Goal: Obtain resource: Obtain resource

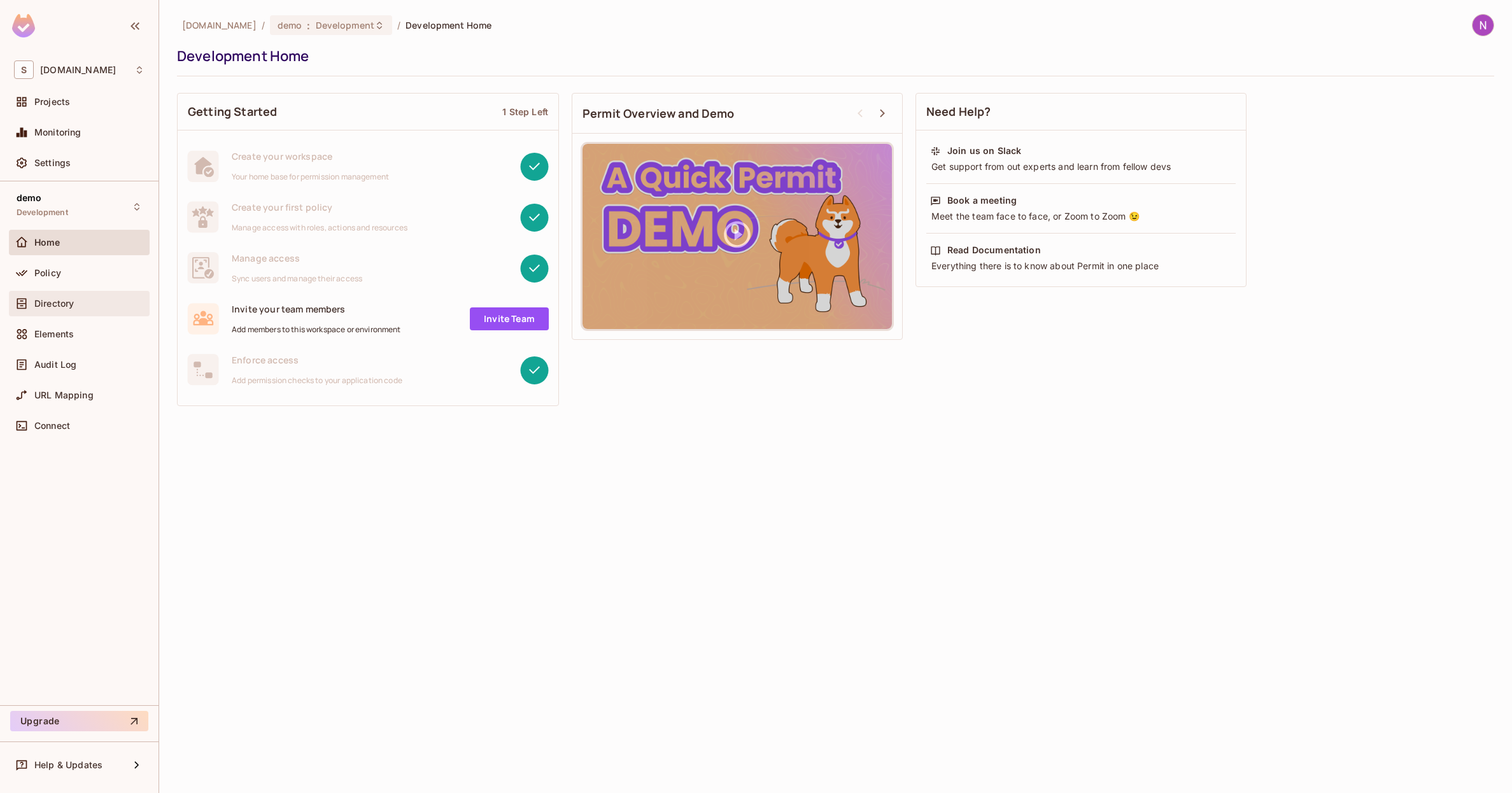
click at [52, 307] on span "Directory" at bounding box center [54, 303] width 40 height 10
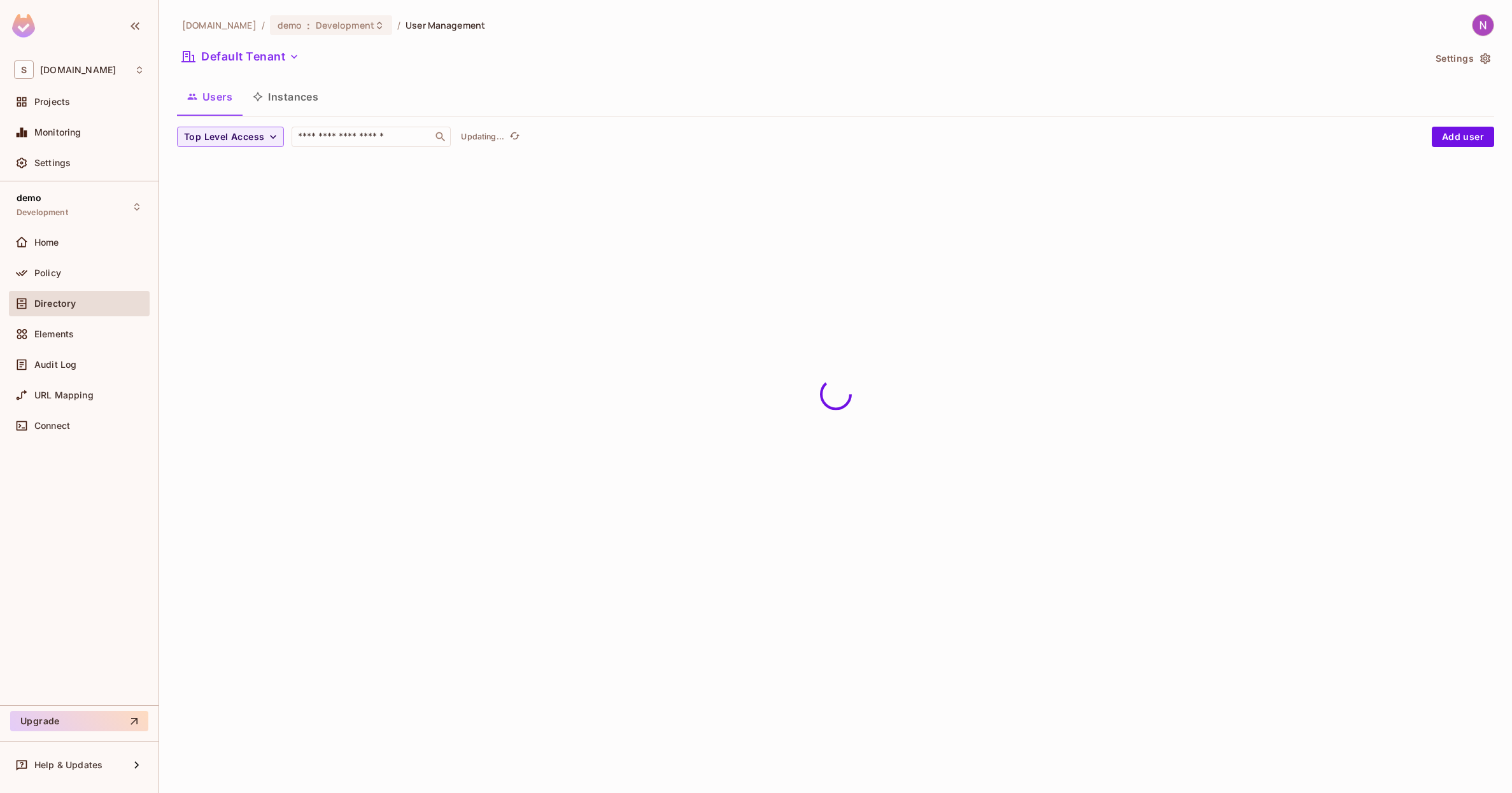
click at [290, 103] on button "Instances" at bounding box center [286, 97] width 86 height 32
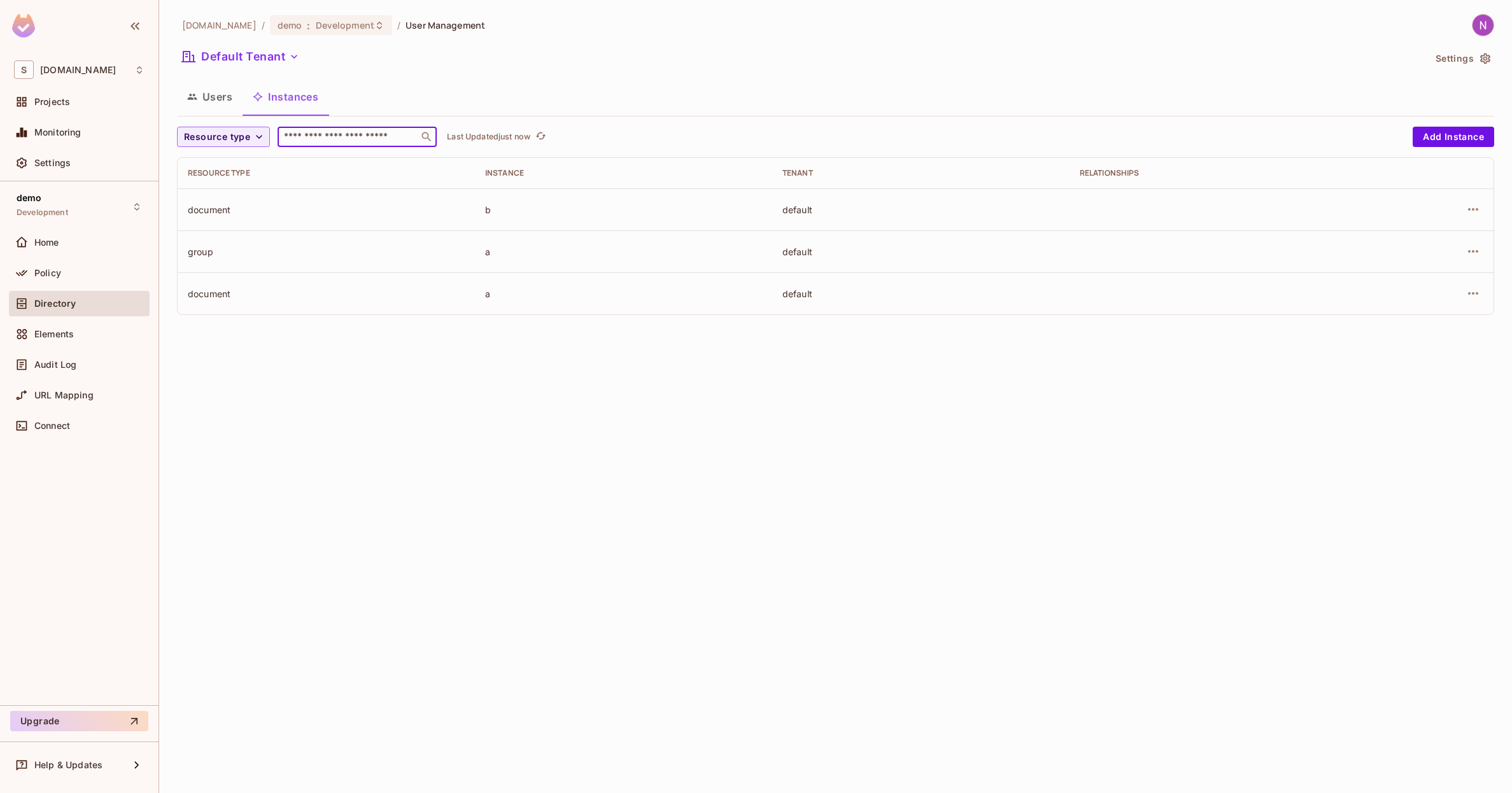
click at [369, 134] on input "text" at bounding box center [349, 136] width 134 height 13
click at [255, 138] on icon "button" at bounding box center [259, 136] width 13 height 13
click at [255, 138] on div at bounding box center [756, 396] width 1512 height 793
click at [347, 512] on div "[DOMAIN_NAME] / demo : Development / User Management Default Tenant Settings Us…" at bounding box center [835, 396] width 1353 height 793
click at [196, 128] on button "Resource type" at bounding box center [223, 136] width 93 height 21
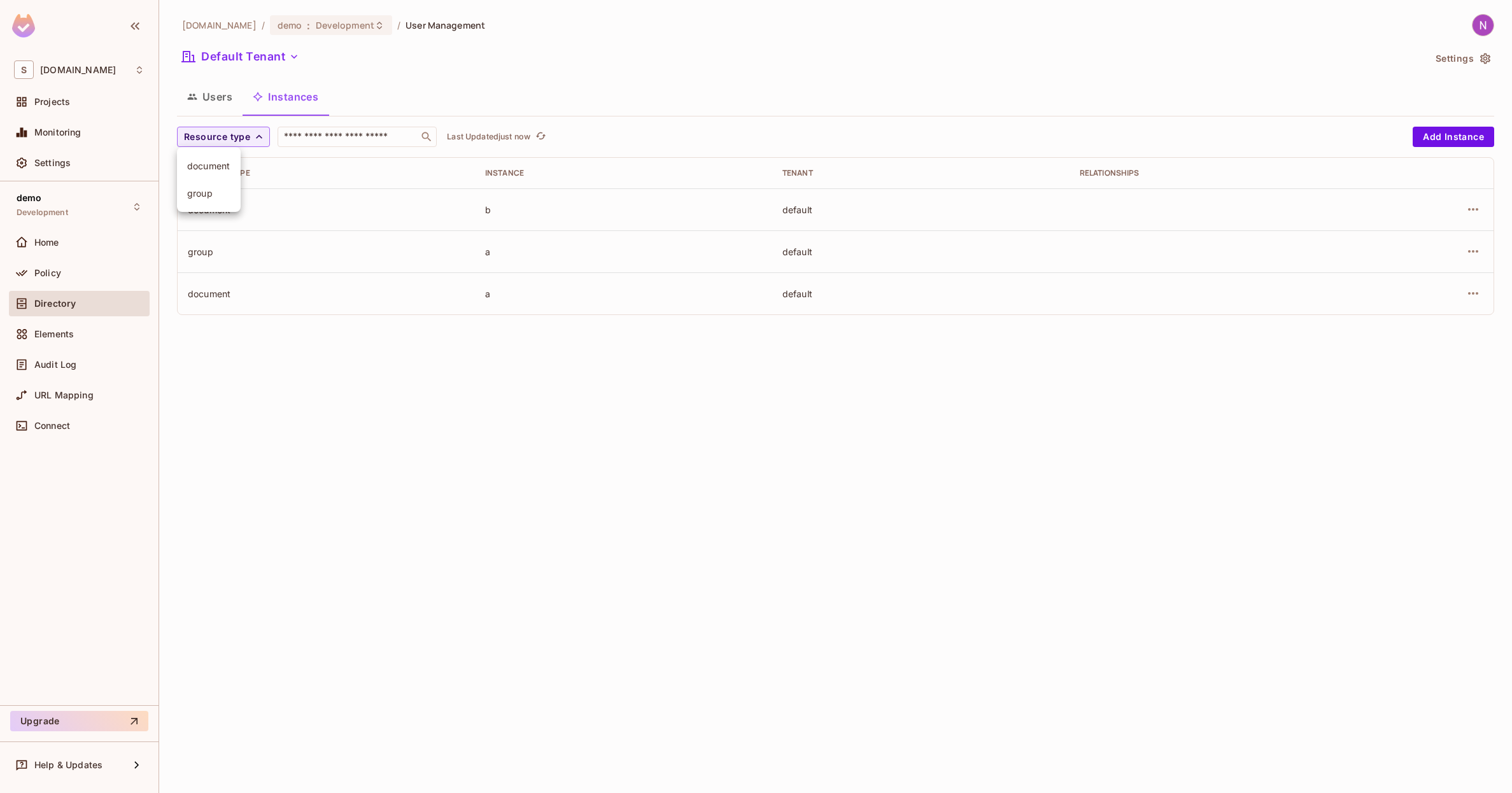
click at [217, 129] on div at bounding box center [756, 396] width 1512 height 793
click at [791, 194] on td "default" at bounding box center [921, 209] width 298 height 42
click at [232, 99] on button "Users" at bounding box center [209, 97] width 66 height 32
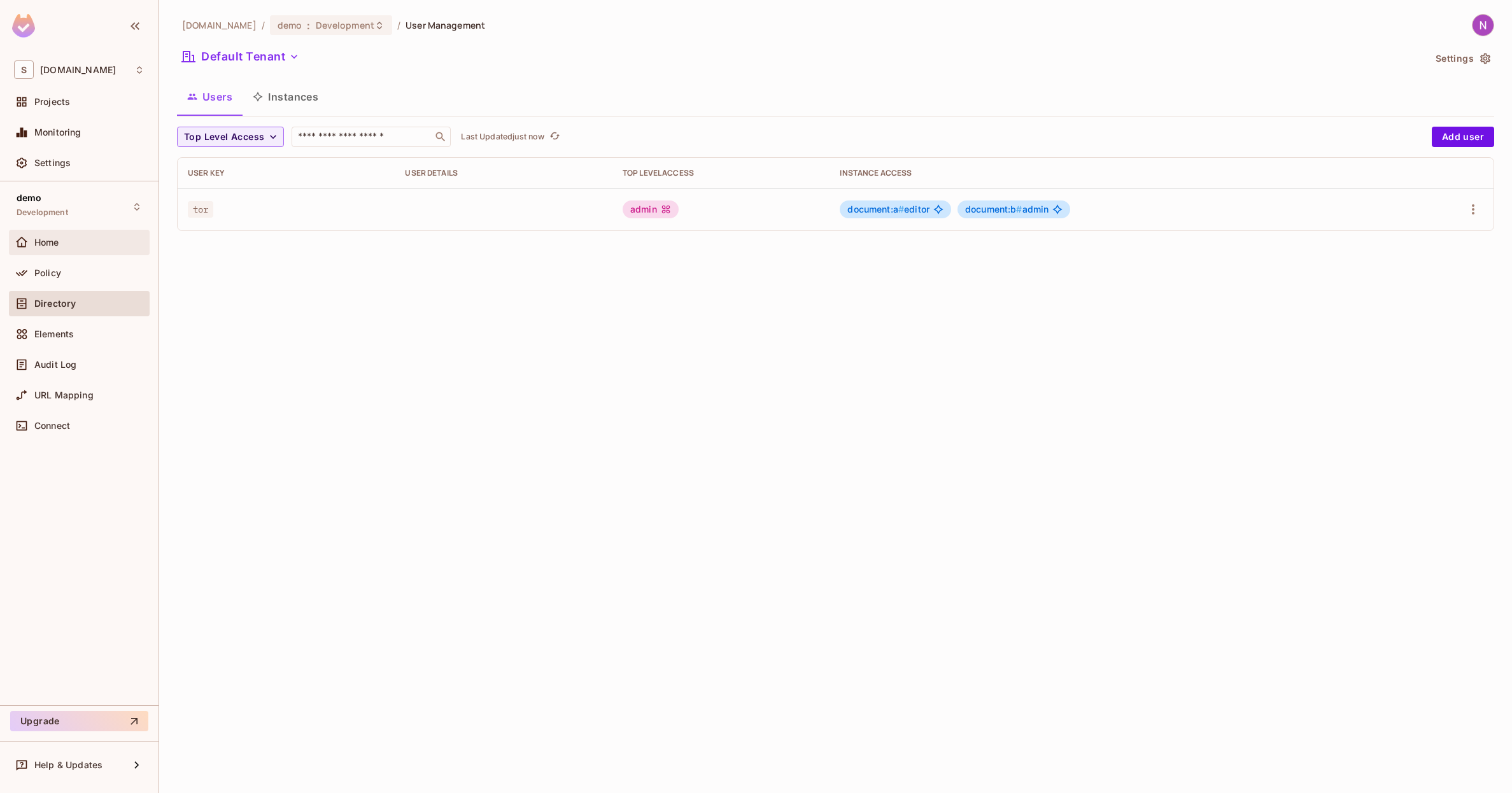
click at [60, 254] on div "Home" at bounding box center [79, 242] width 141 height 25
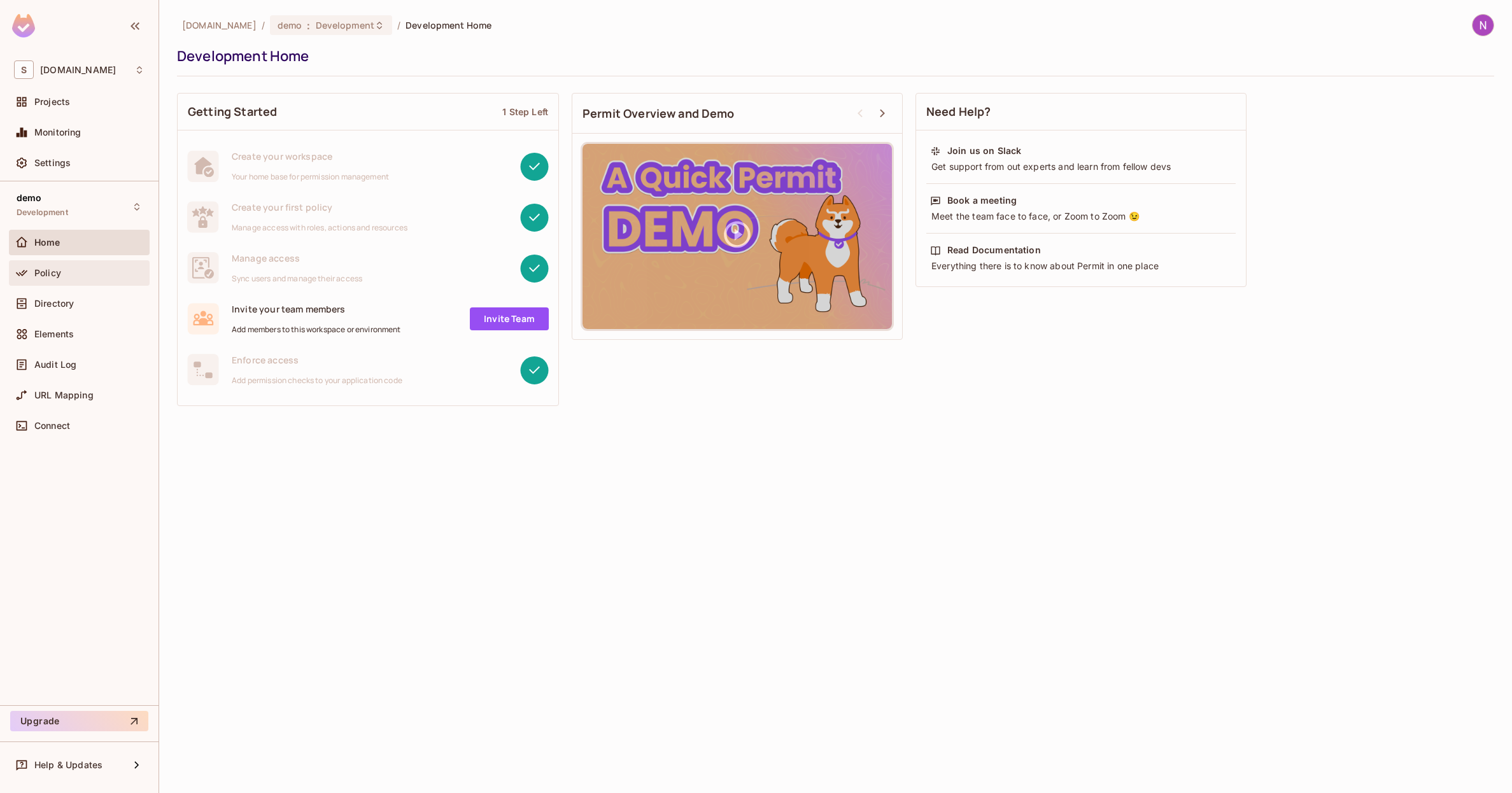
click at [66, 281] on div "Policy" at bounding box center [79, 273] width 141 height 25
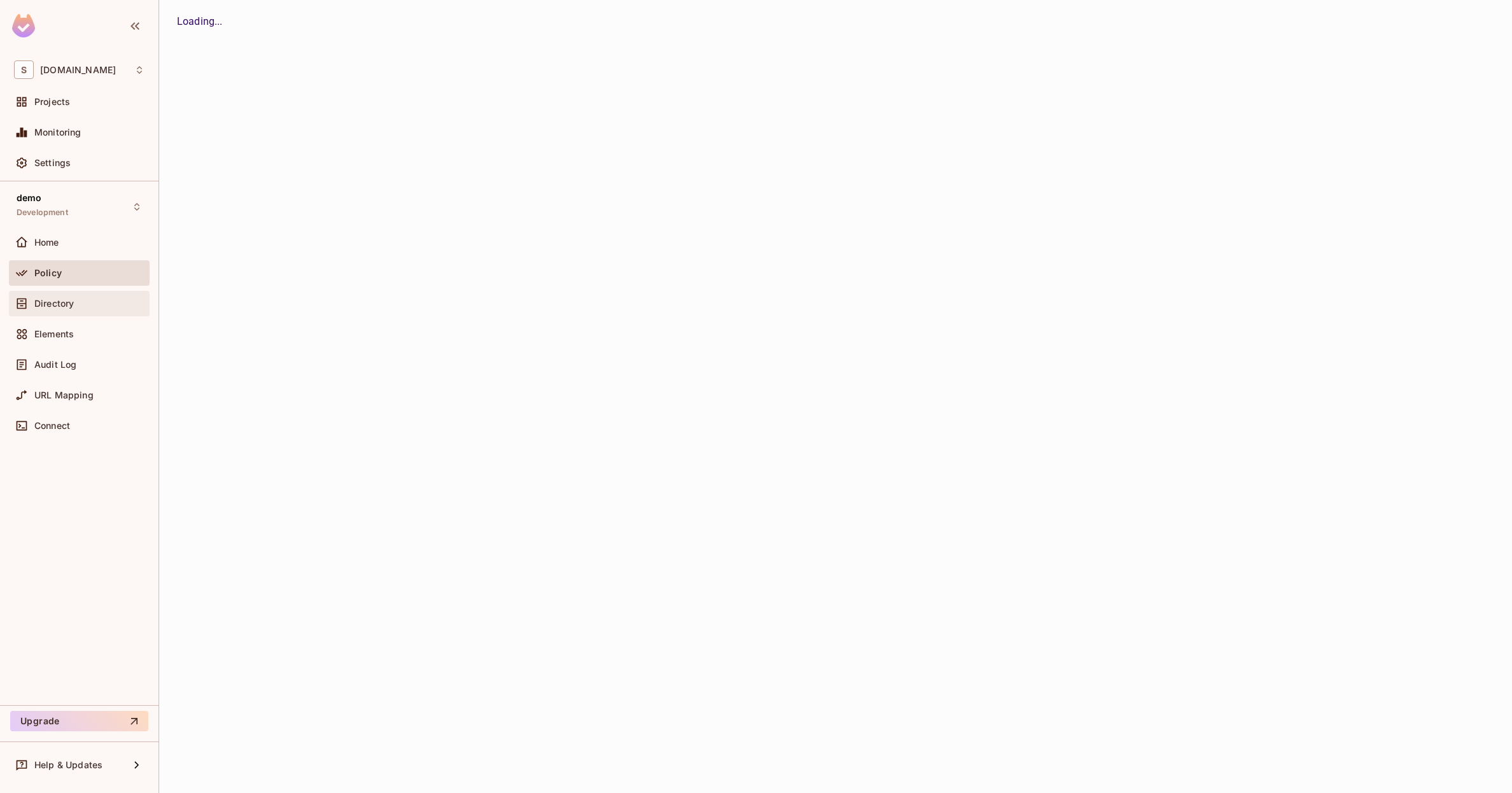
click at [70, 311] on div "Directory" at bounding box center [79, 303] width 141 height 25
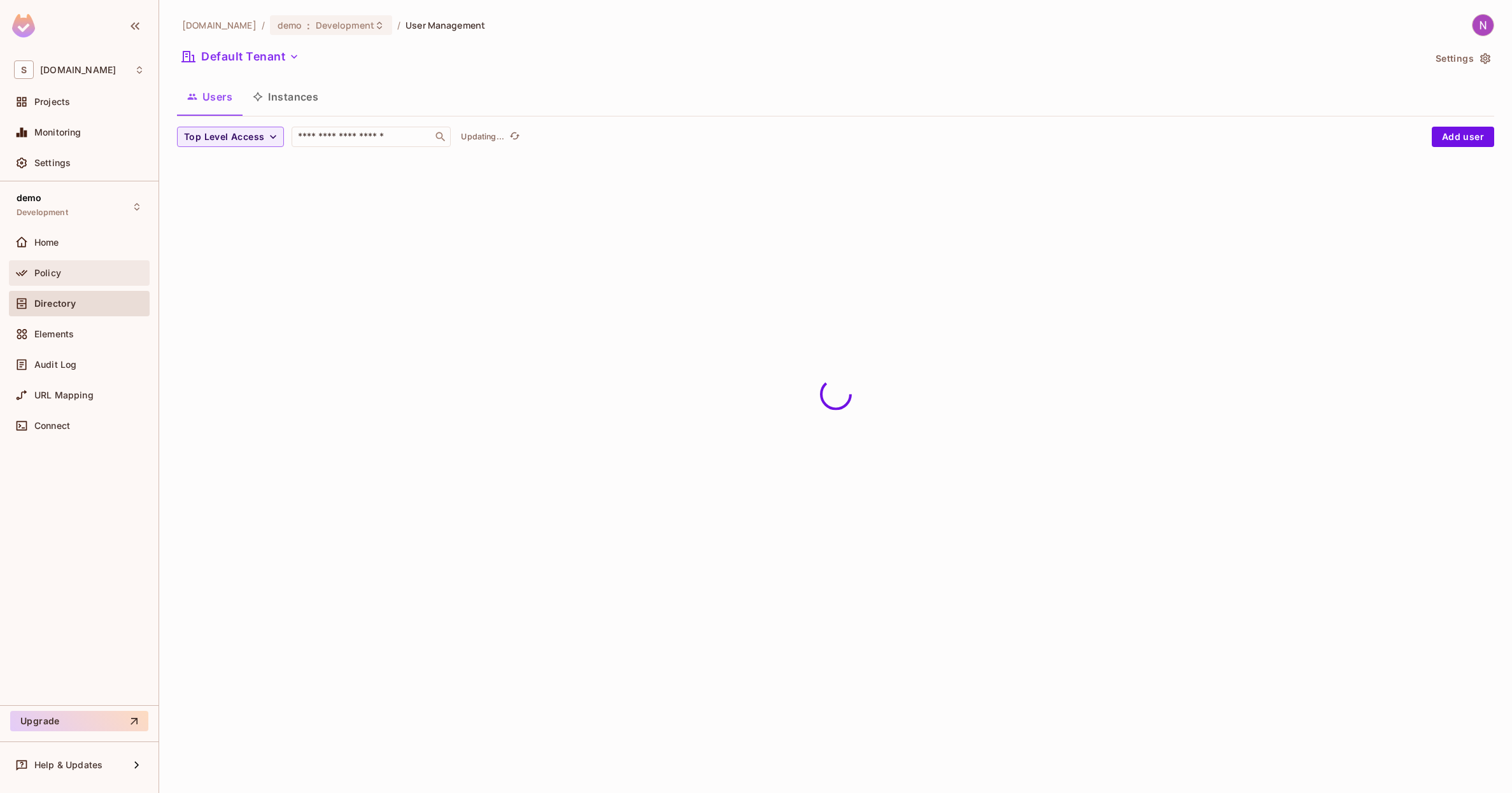
click at [71, 284] on div "Policy" at bounding box center [79, 273] width 141 height 25
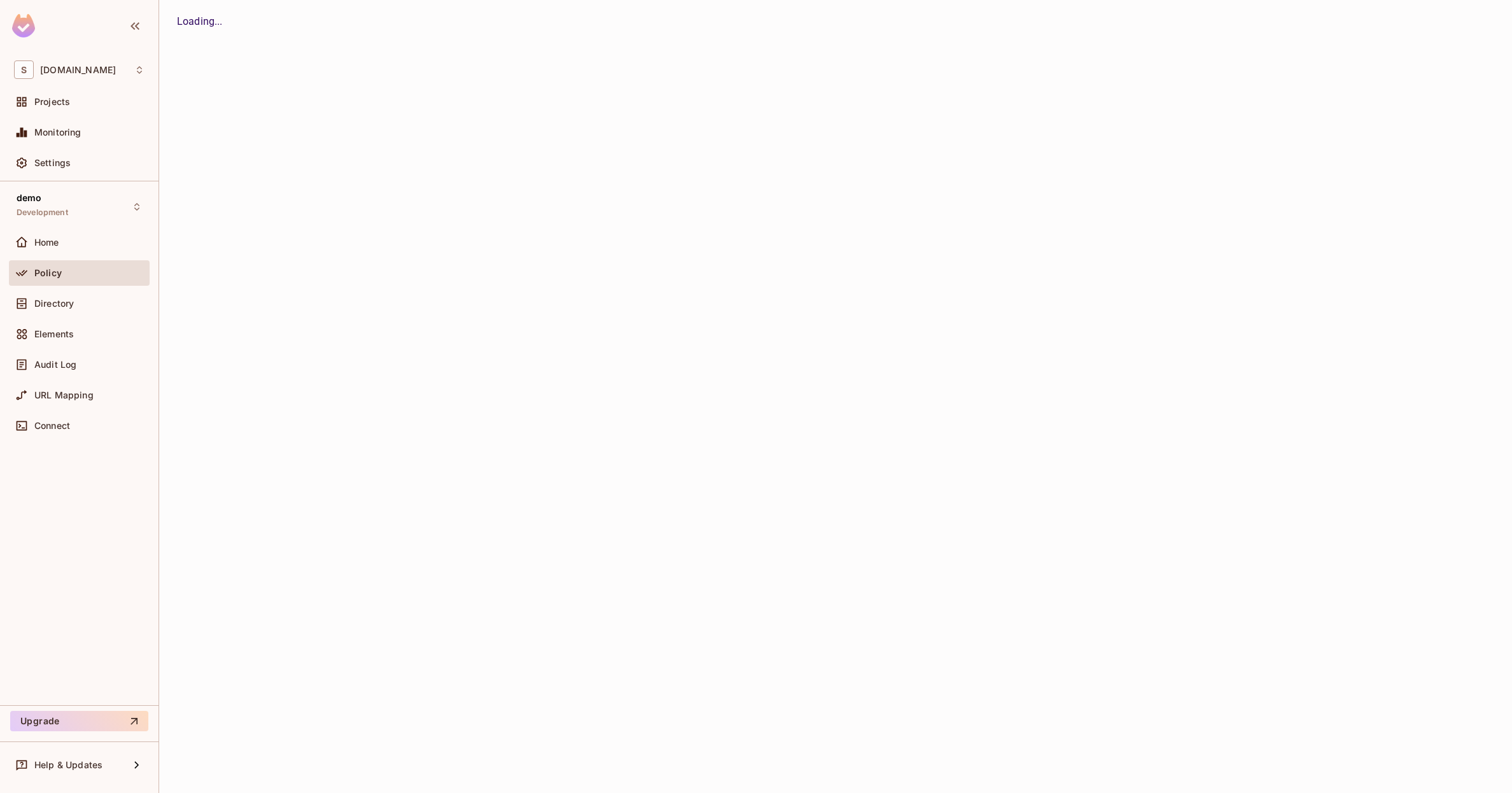
click at [71, 247] on div "Home" at bounding box center [79, 242] width 131 height 15
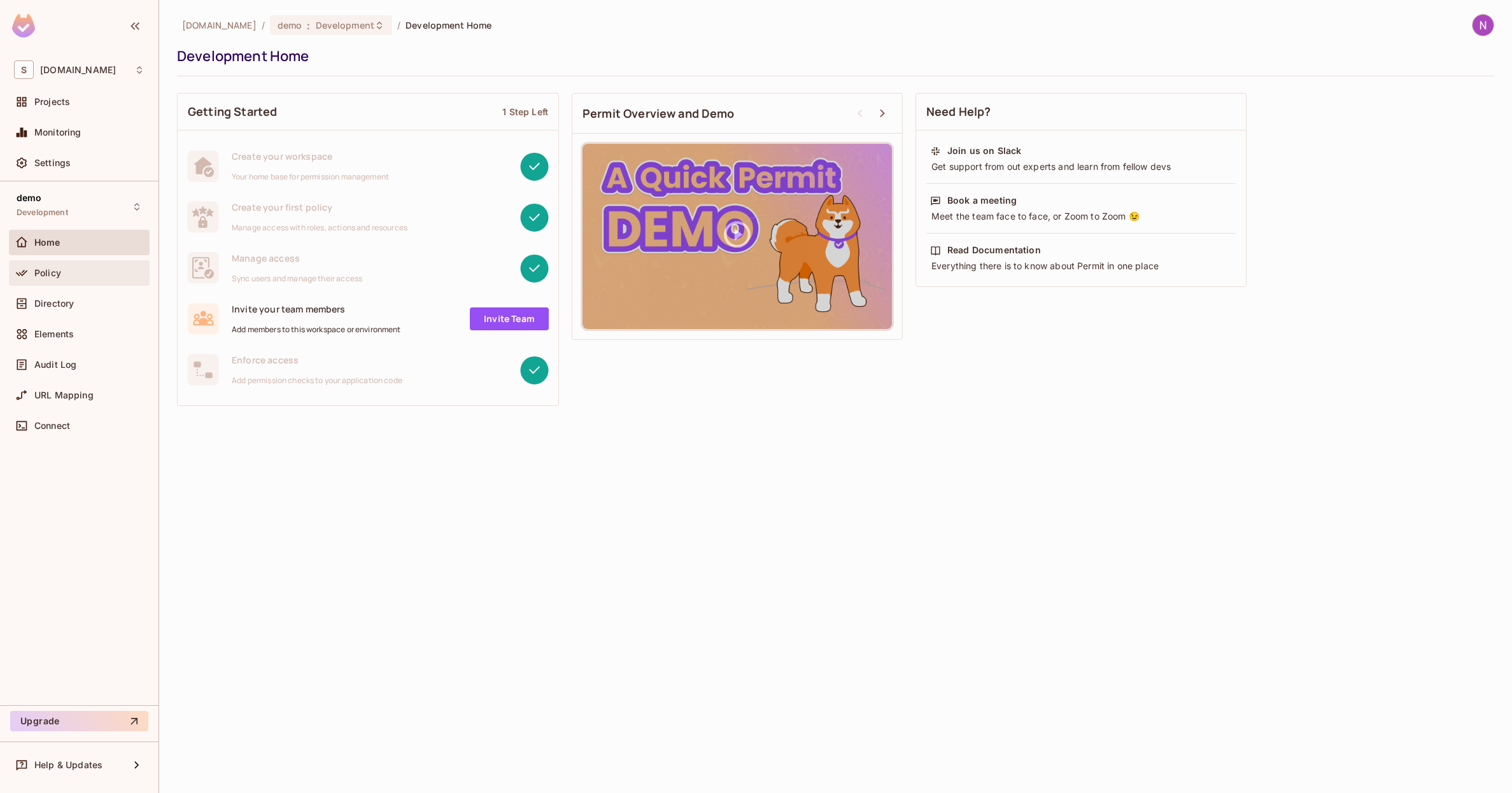
click at [71, 280] on div "Policy" at bounding box center [79, 273] width 141 height 25
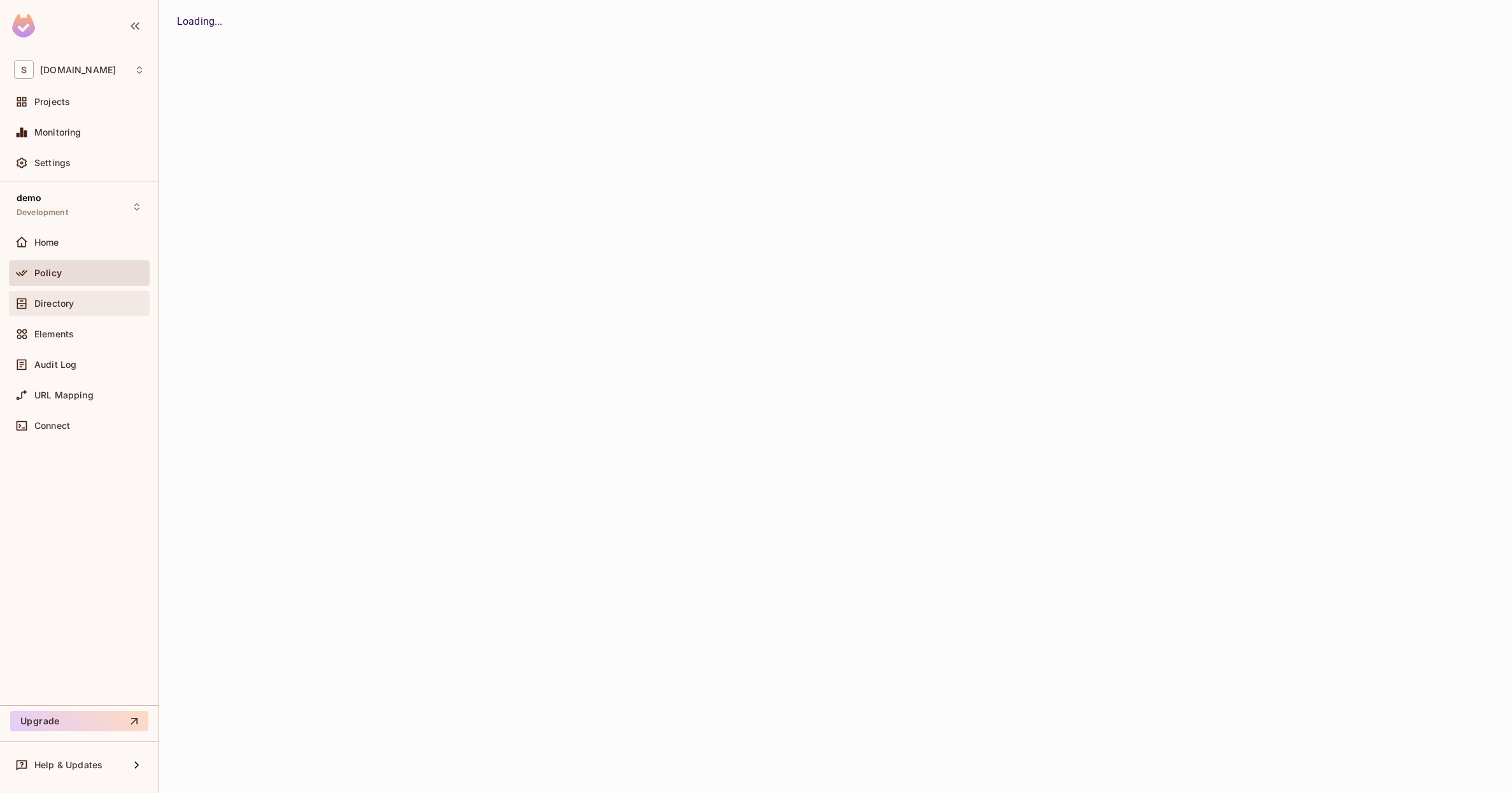
click at [71, 299] on span "Directory" at bounding box center [54, 303] width 40 height 10
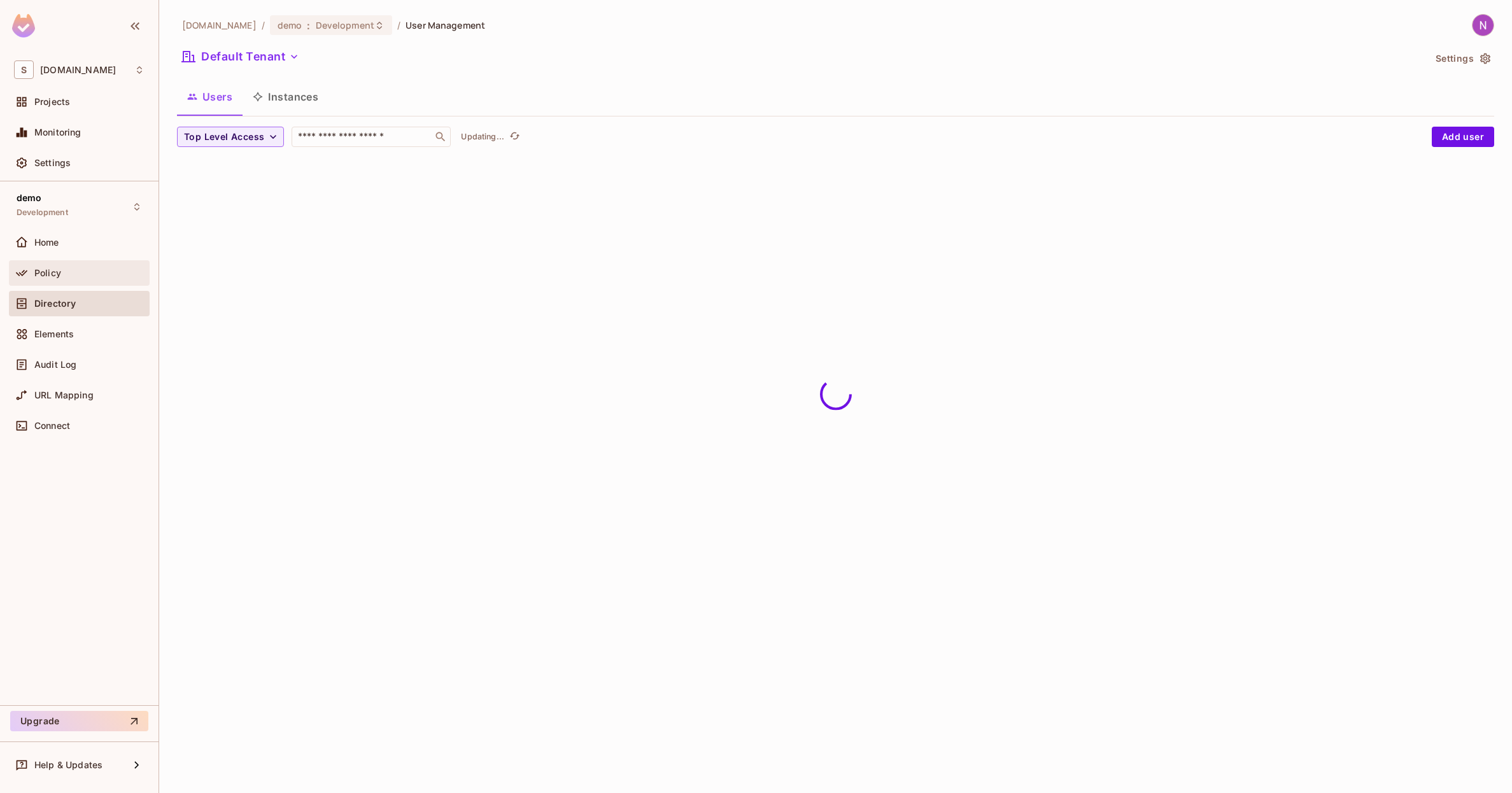
click at [71, 274] on div "Policy" at bounding box center [89, 272] width 110 height 10
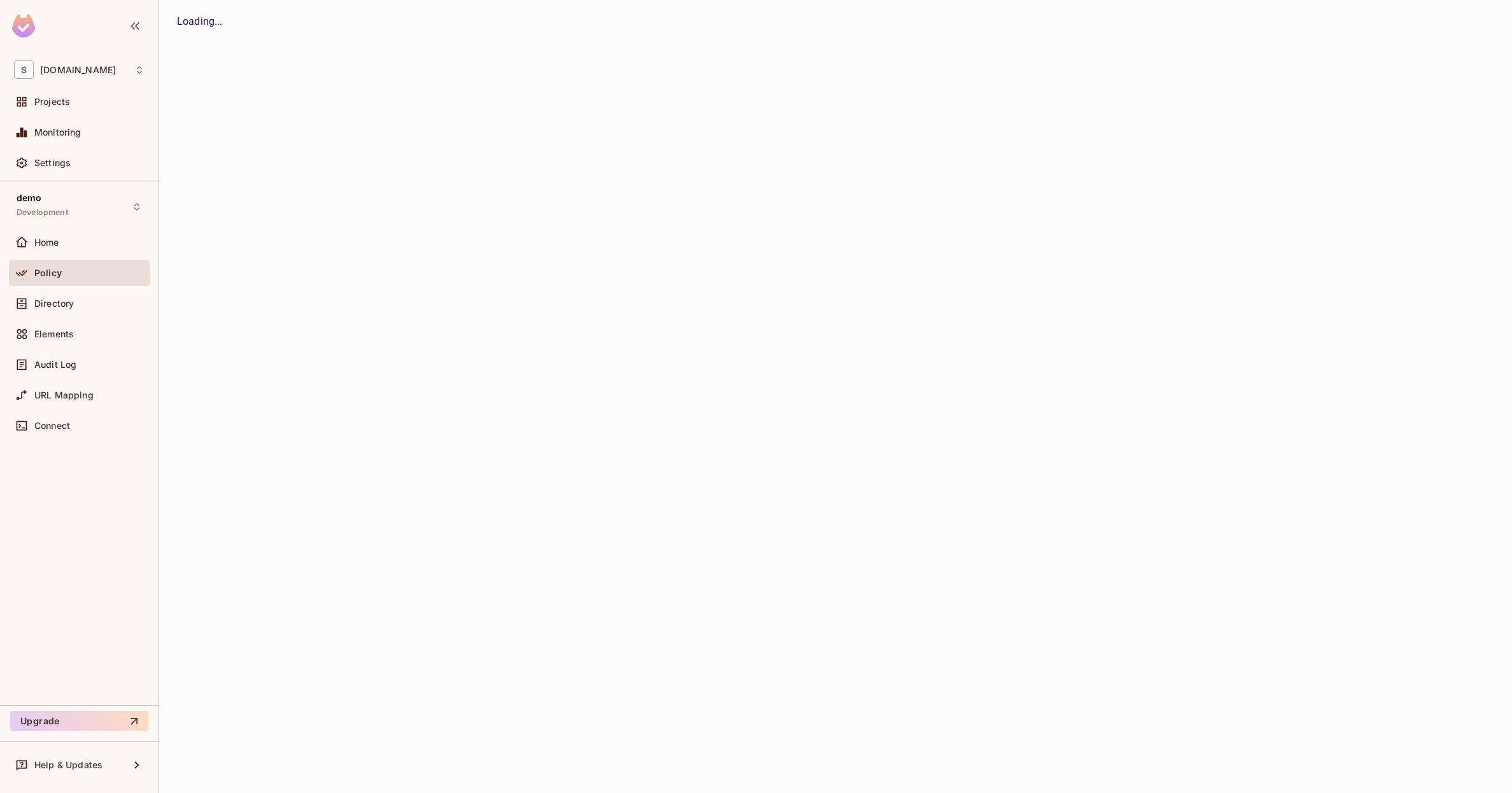
click at [76, 248] on div "Home" at bounding box center [79, 242] width 131 height 15
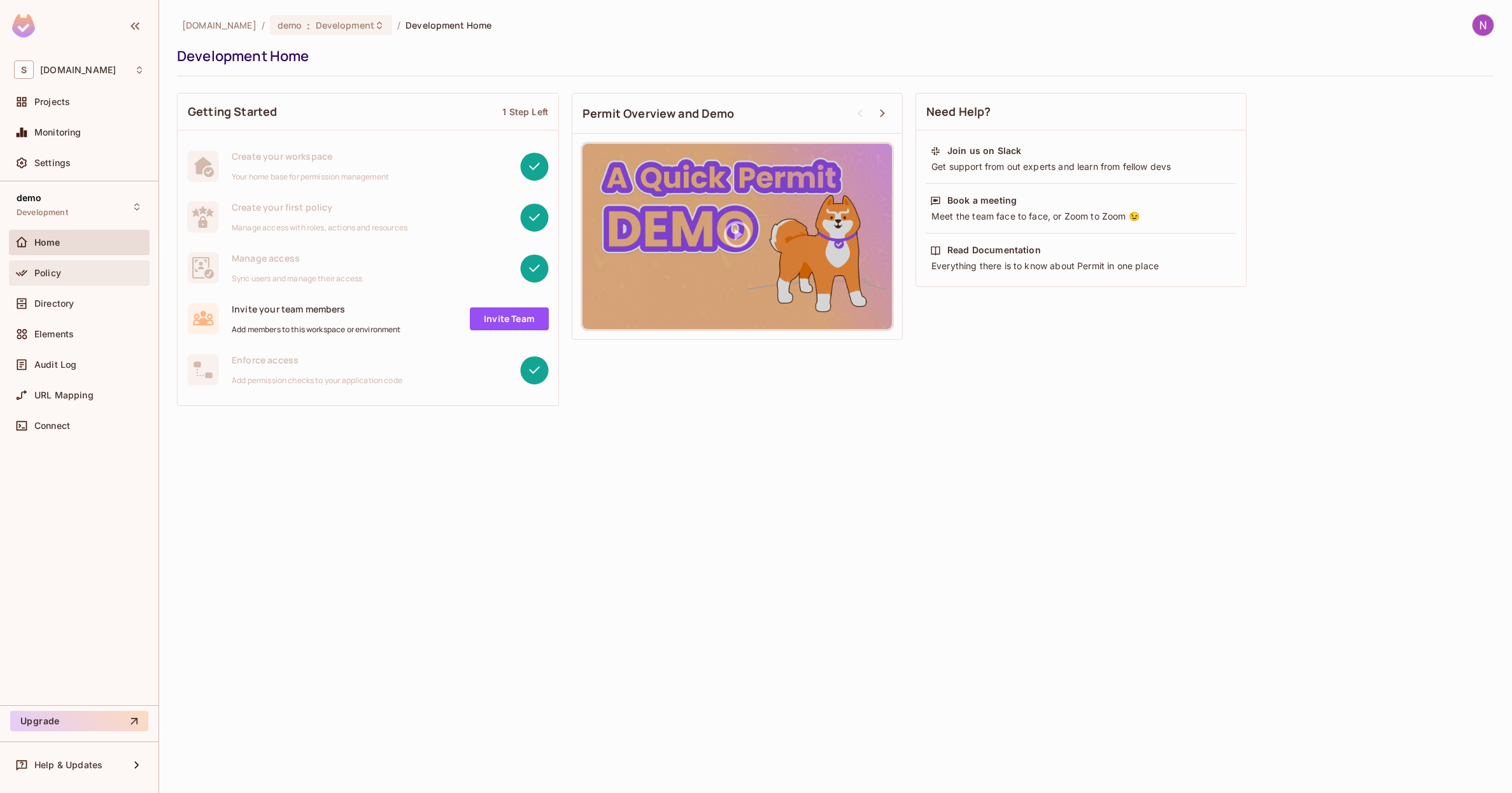
click at [70, 278] on div "Policy" at bounding box center [79, 273] width 131 height 15
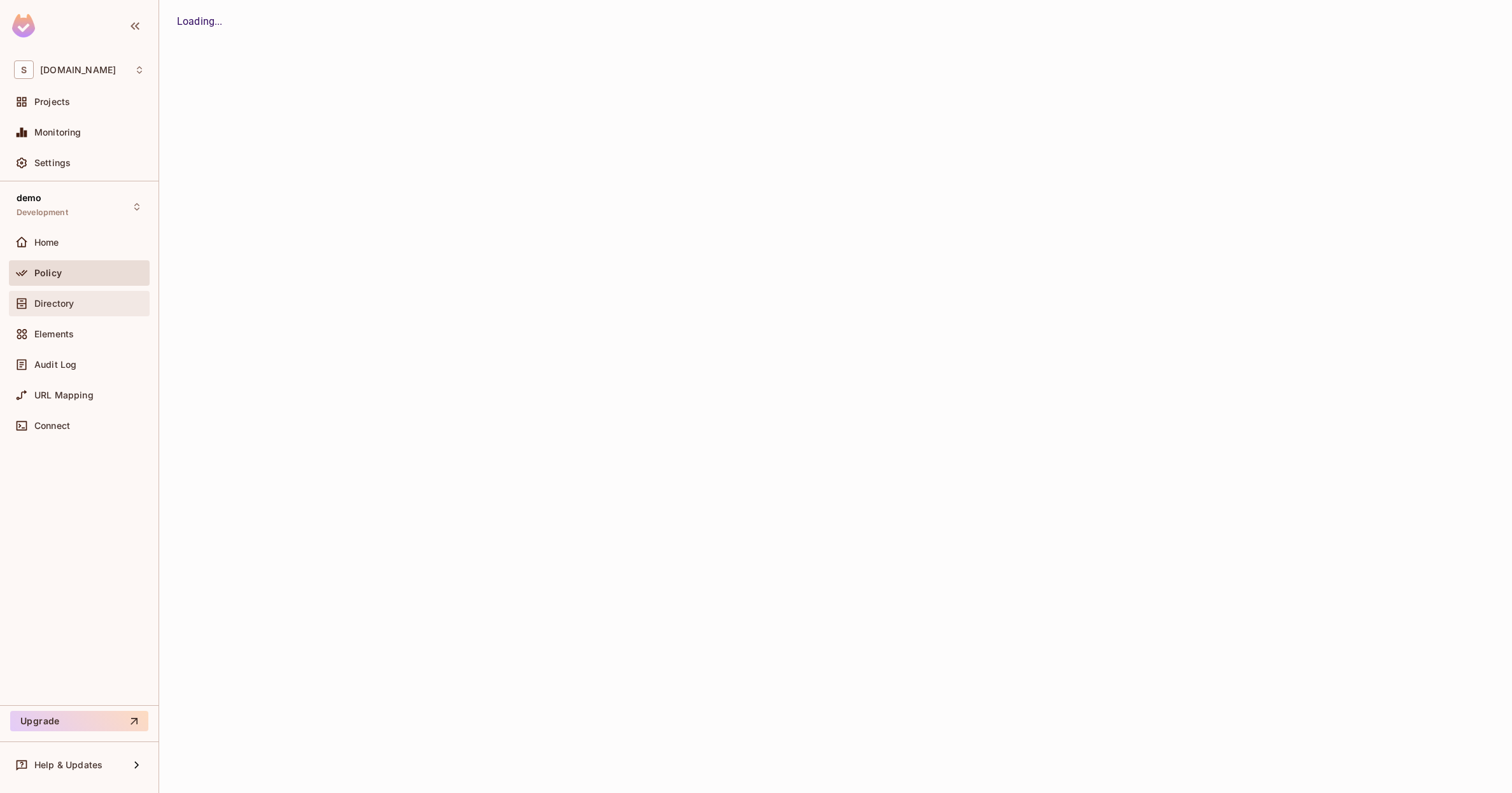
click at [70, 299] on span "Directory" at bounding box center [54, 303] width 40 height 10
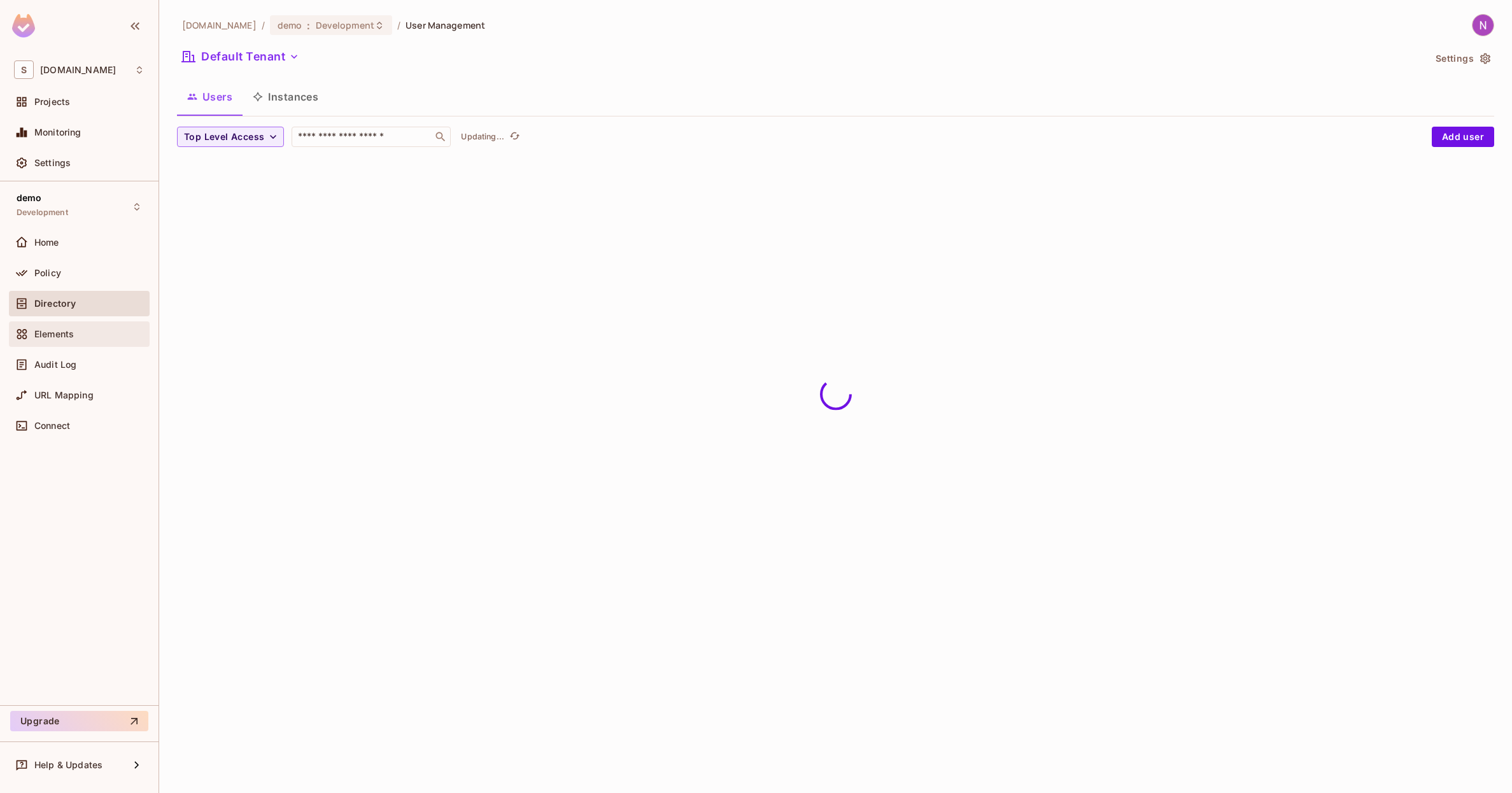
click at [70, 329] on span "Elements" at bounding box center [54, 334] width 40 height 10
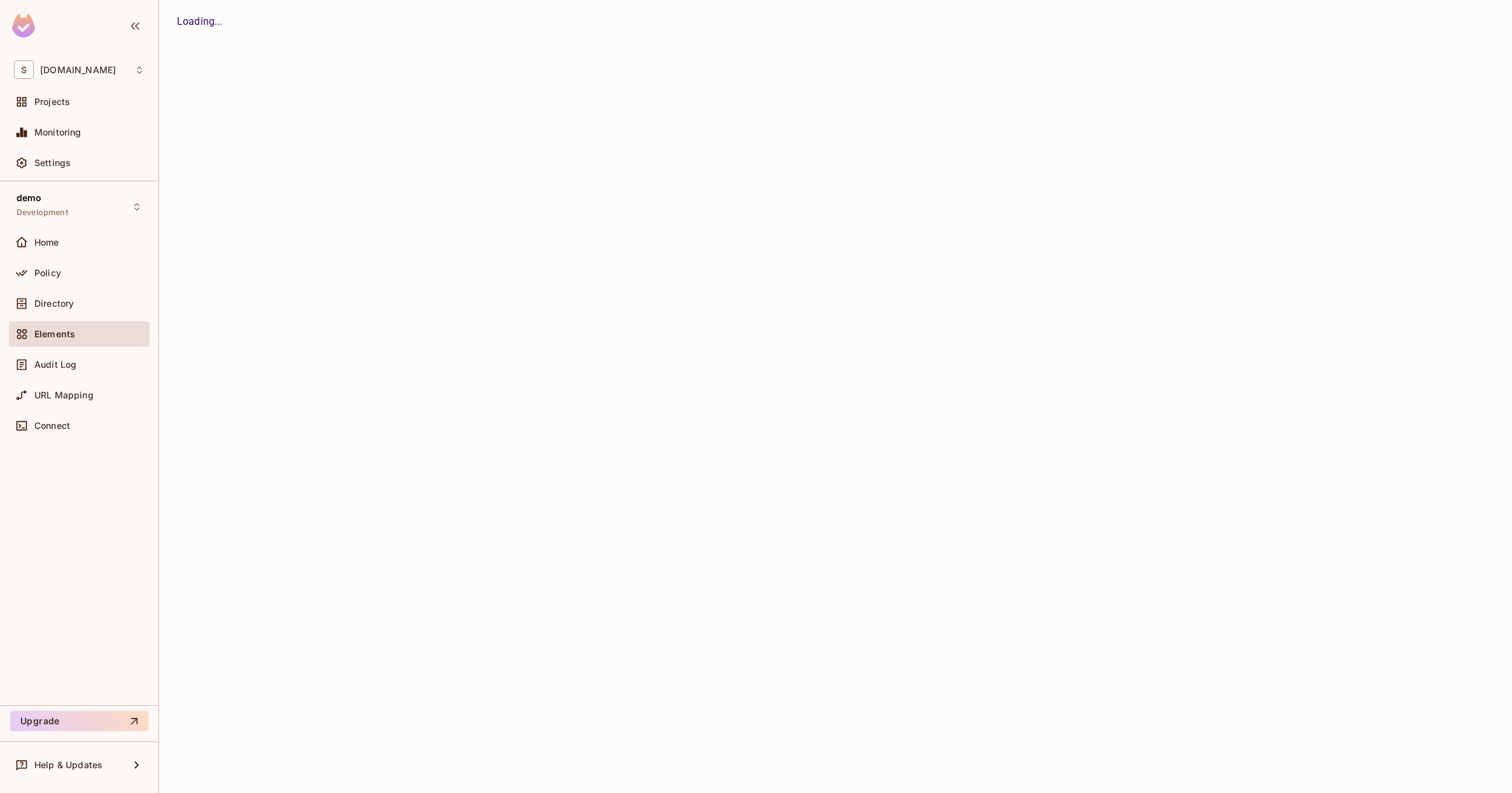
click at [76, 378] on div "Audit Log" at bounding box center [79, 367] width 141 height 30
click at [81, 361] on div "Audit Log" at bounding box center [89, 364] width 110 height 10
click at [81, 382] on div "URL Mapping" at bounding box center [79, 395] width 141 height 25
click at [81, 364] on div "Audit Log" at bounding box center [89, 364] width 110 height 10
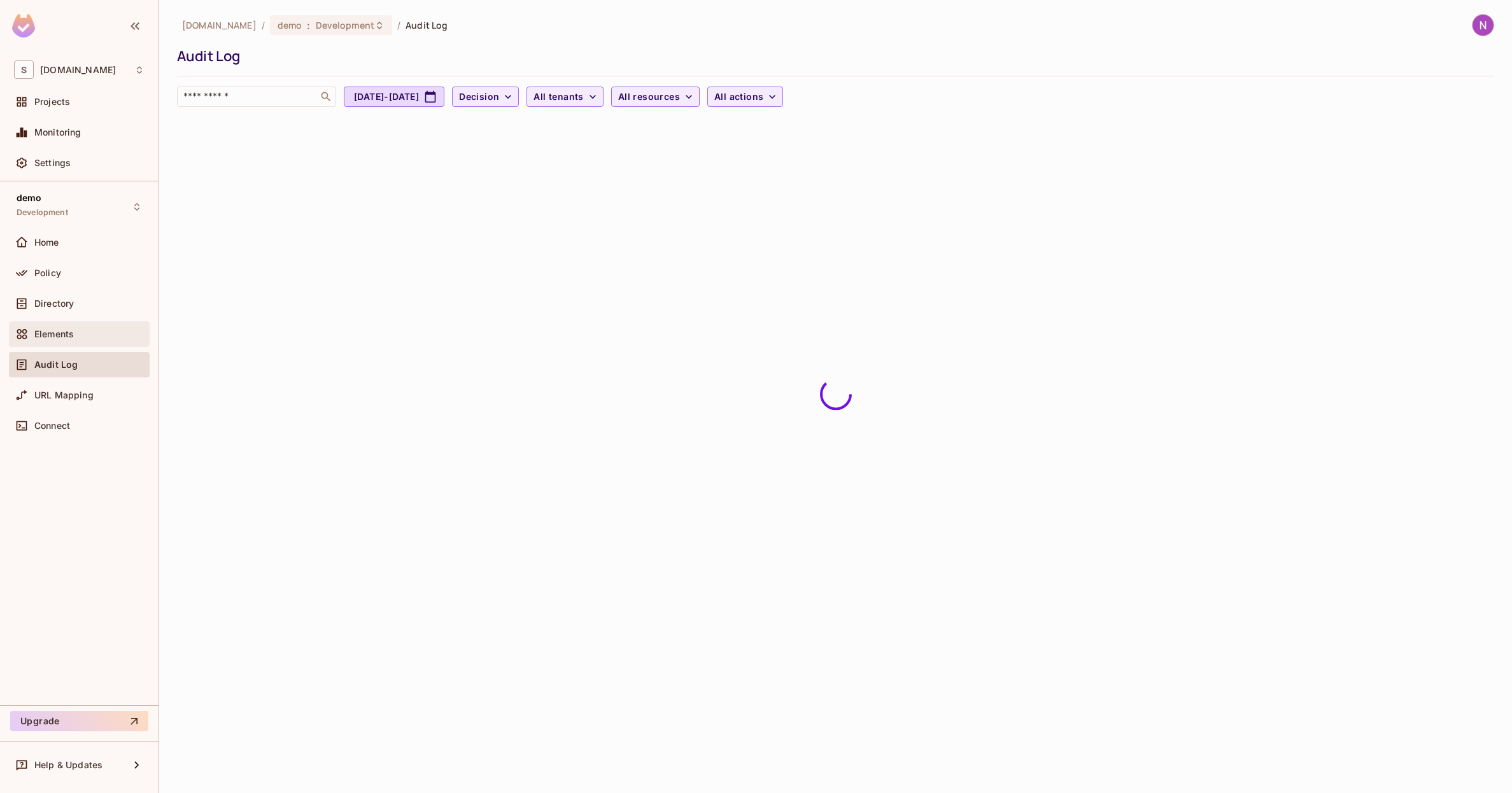
click at [81, 341] on div "Elements" at bounding box center [79, 334] width 141 height 25
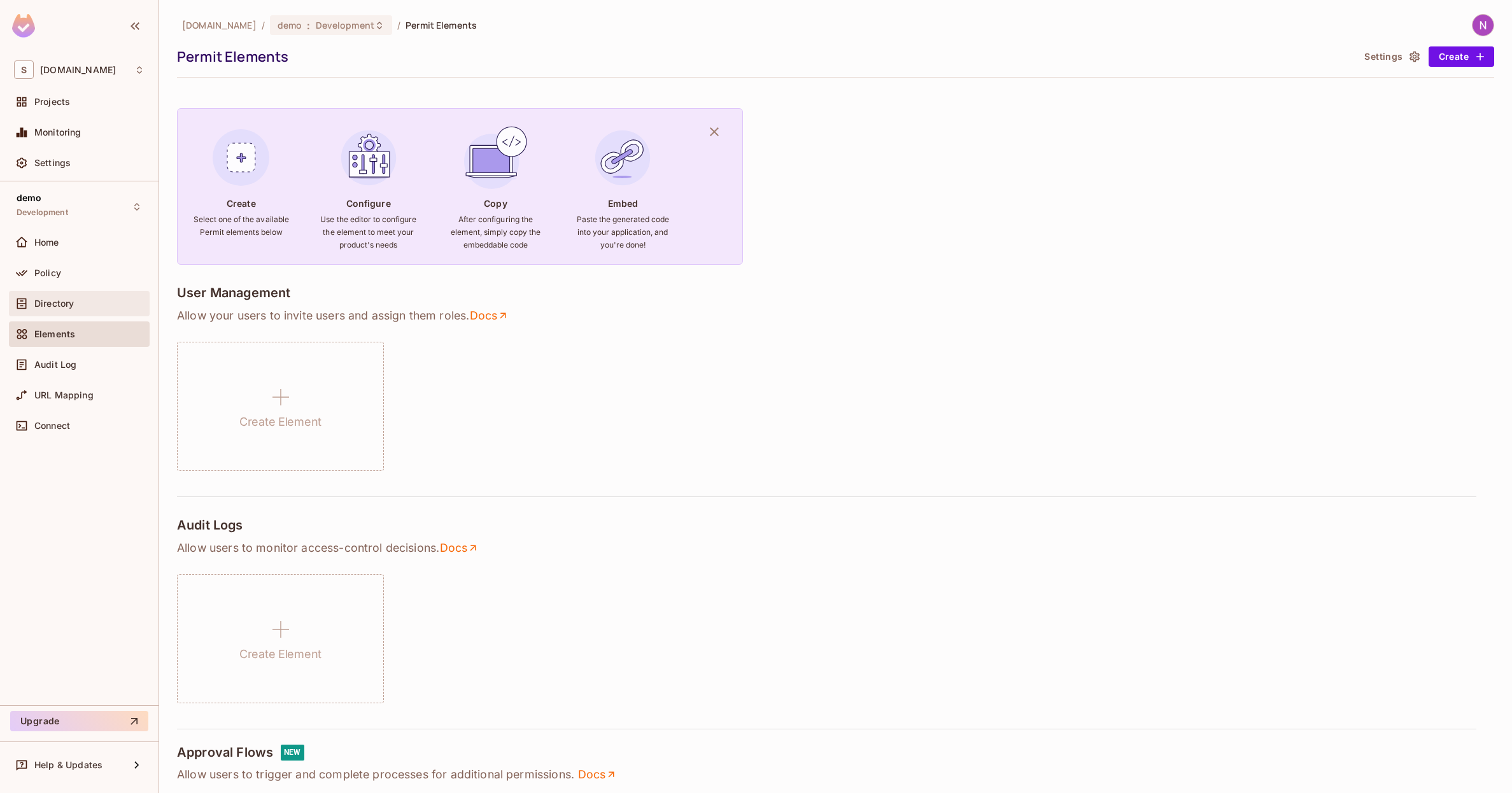
click at [76, 314] on div "Directory" at bounding box center [79, 303] width 141 height 25
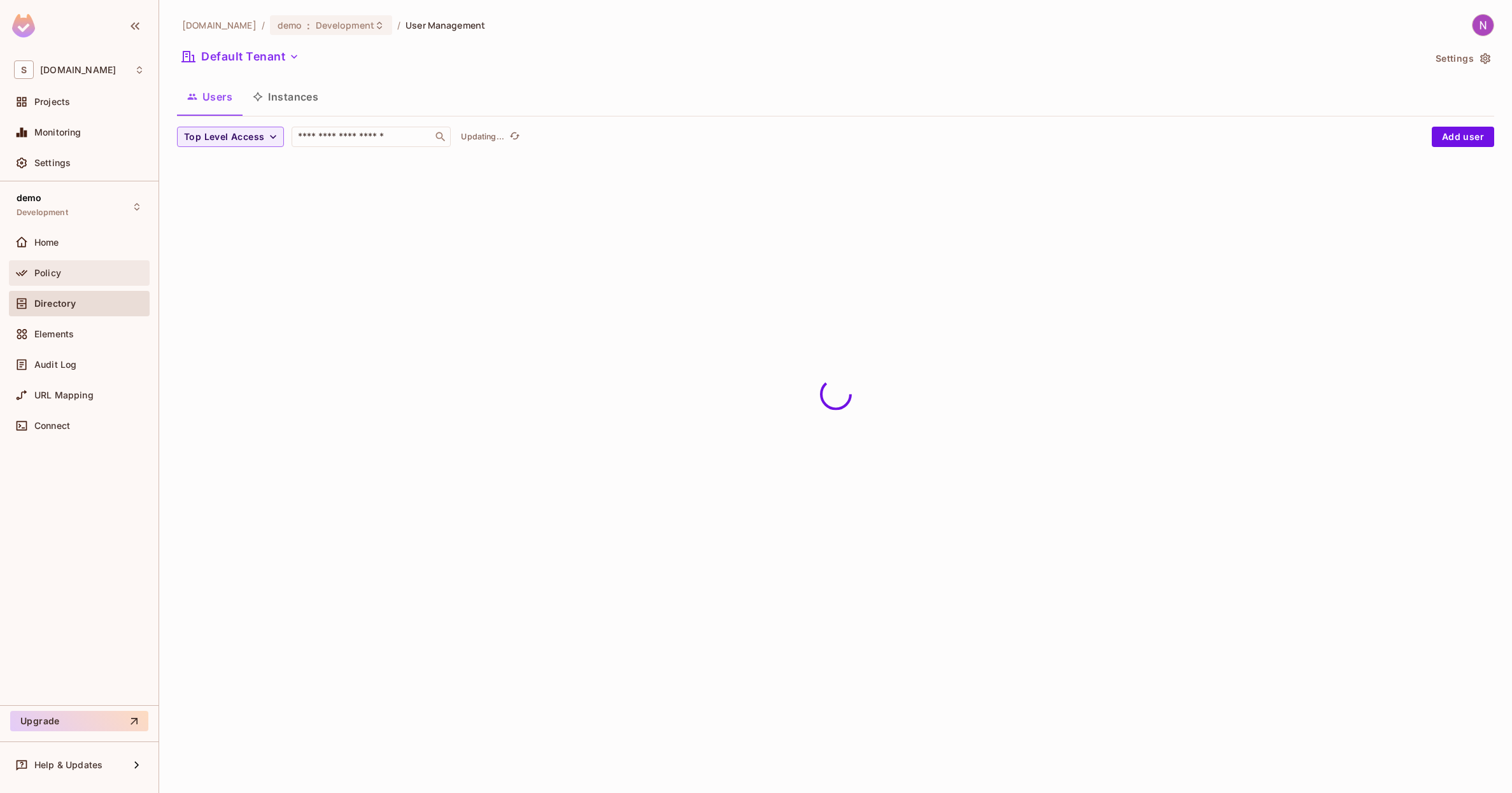
click at [74, 280] on div "Policy" at bounding box center [79, 273] width 141 height 25
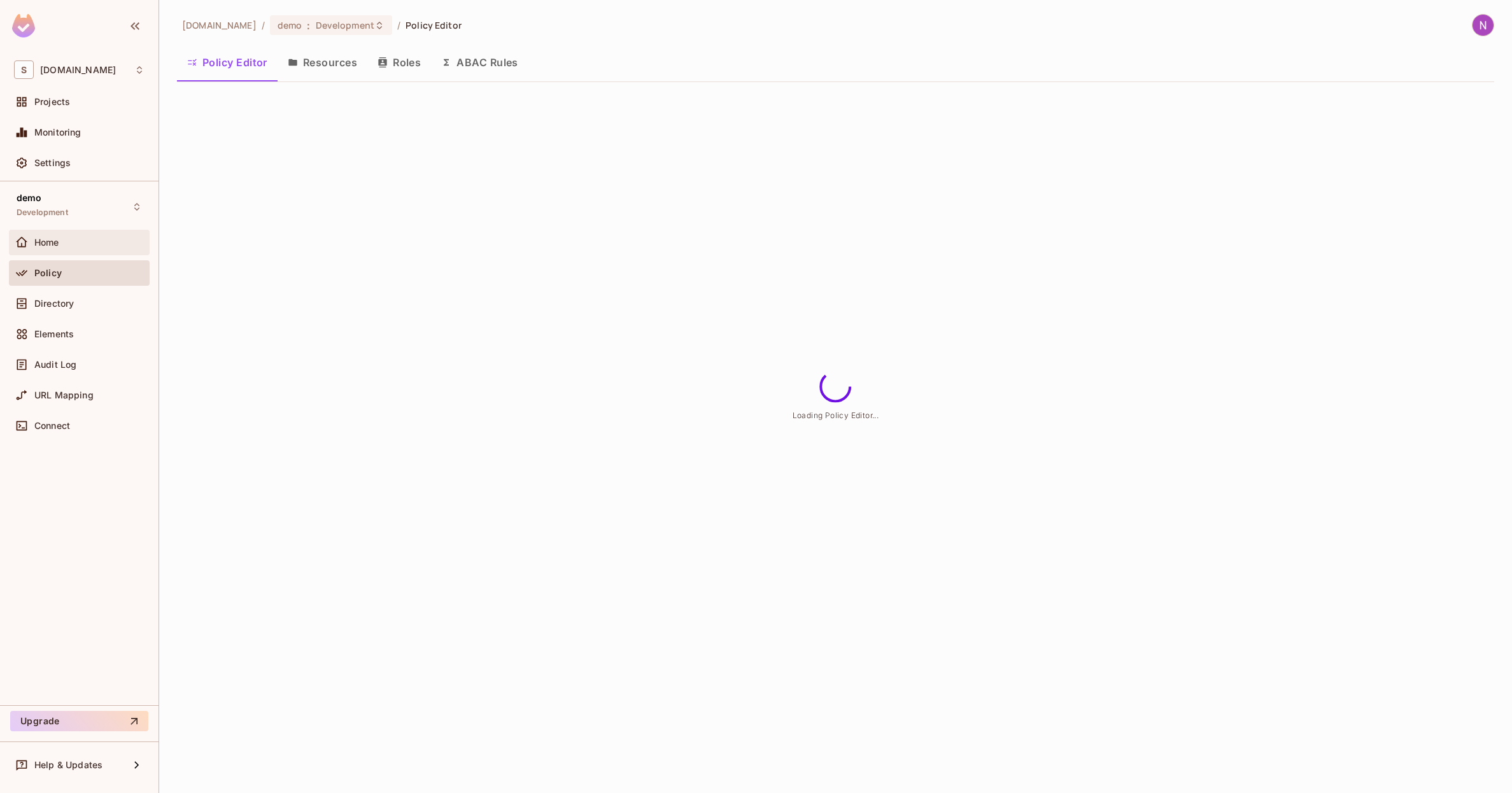
click at [74, 253] on div "Home" at bounding box center [79, 242] width 141 height 25
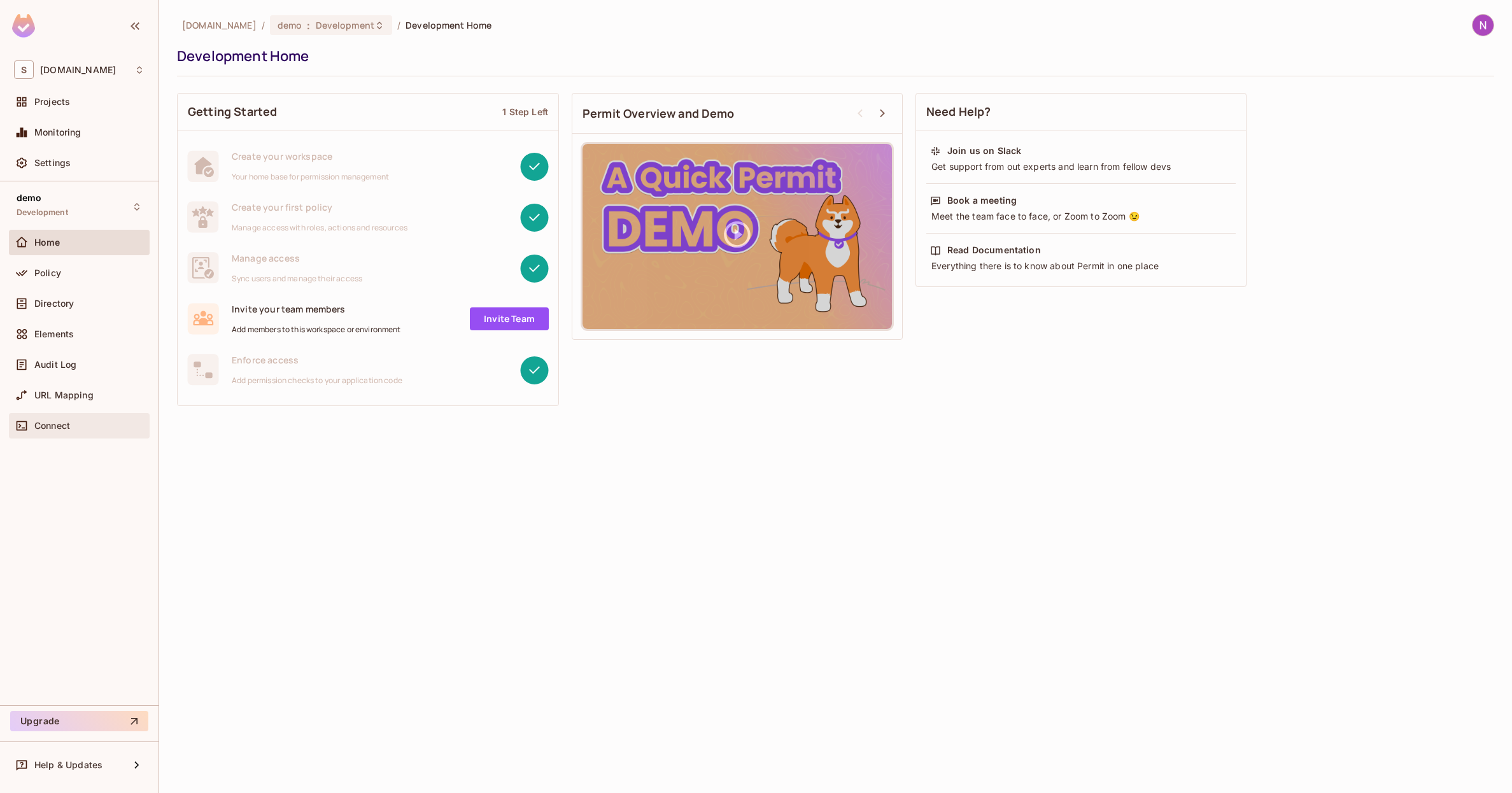
click at [55, 413] on div "Connect" at bounding box center [79, 425] width 141 height 25
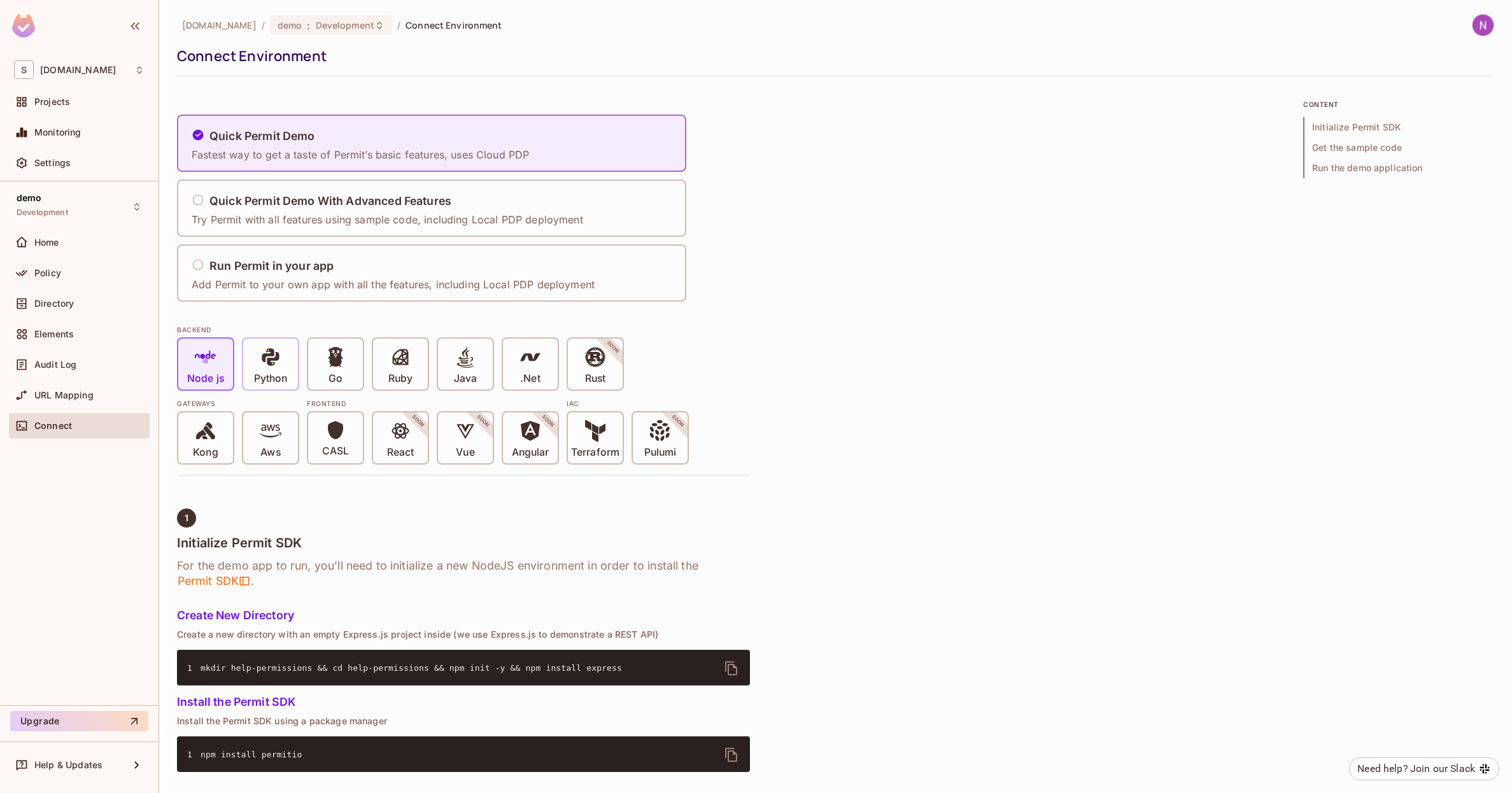
click at [280, 369] on span at bounding box center [270, 358] width 22 height 26
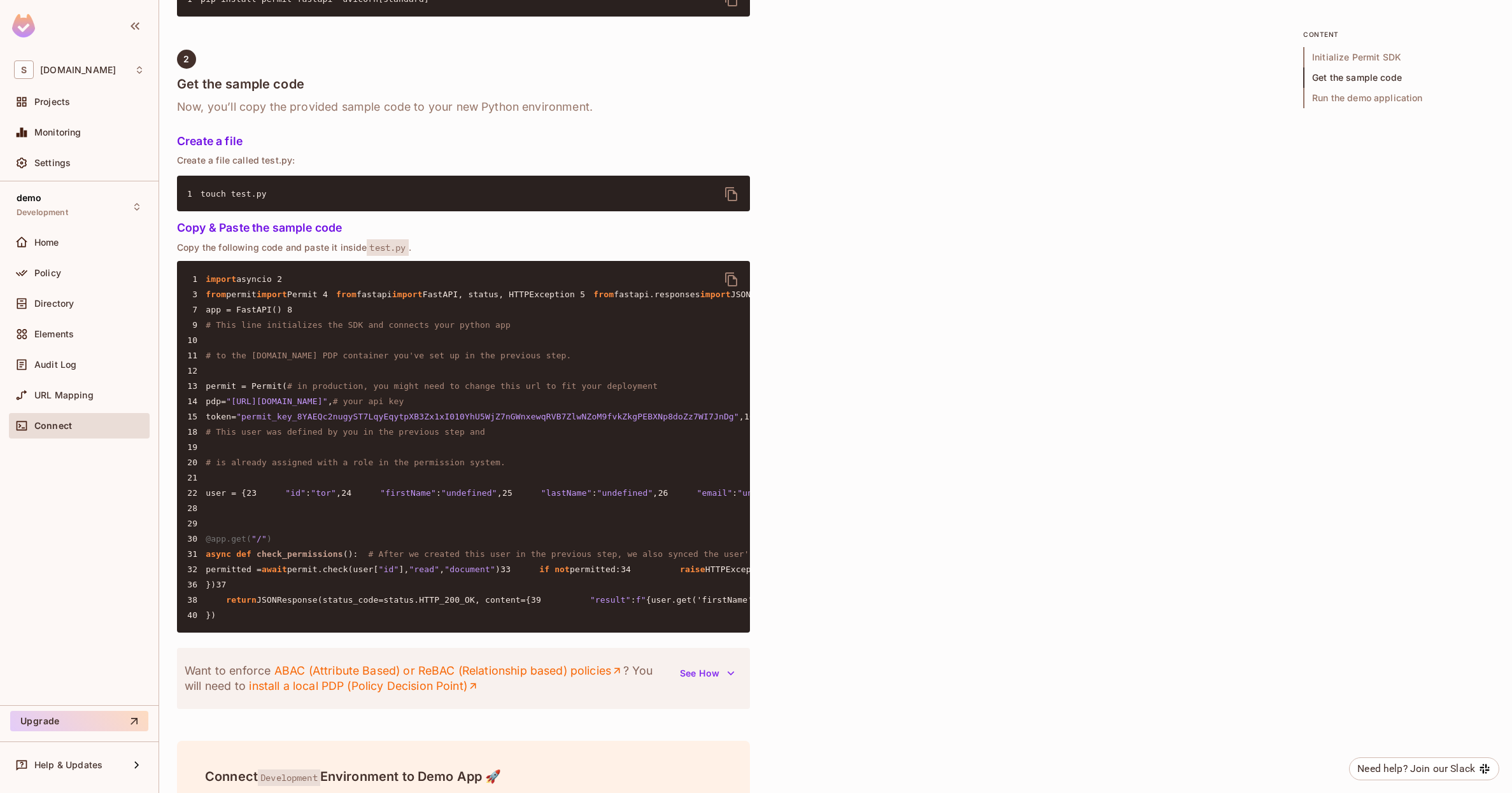
scroll to position [833, 0]
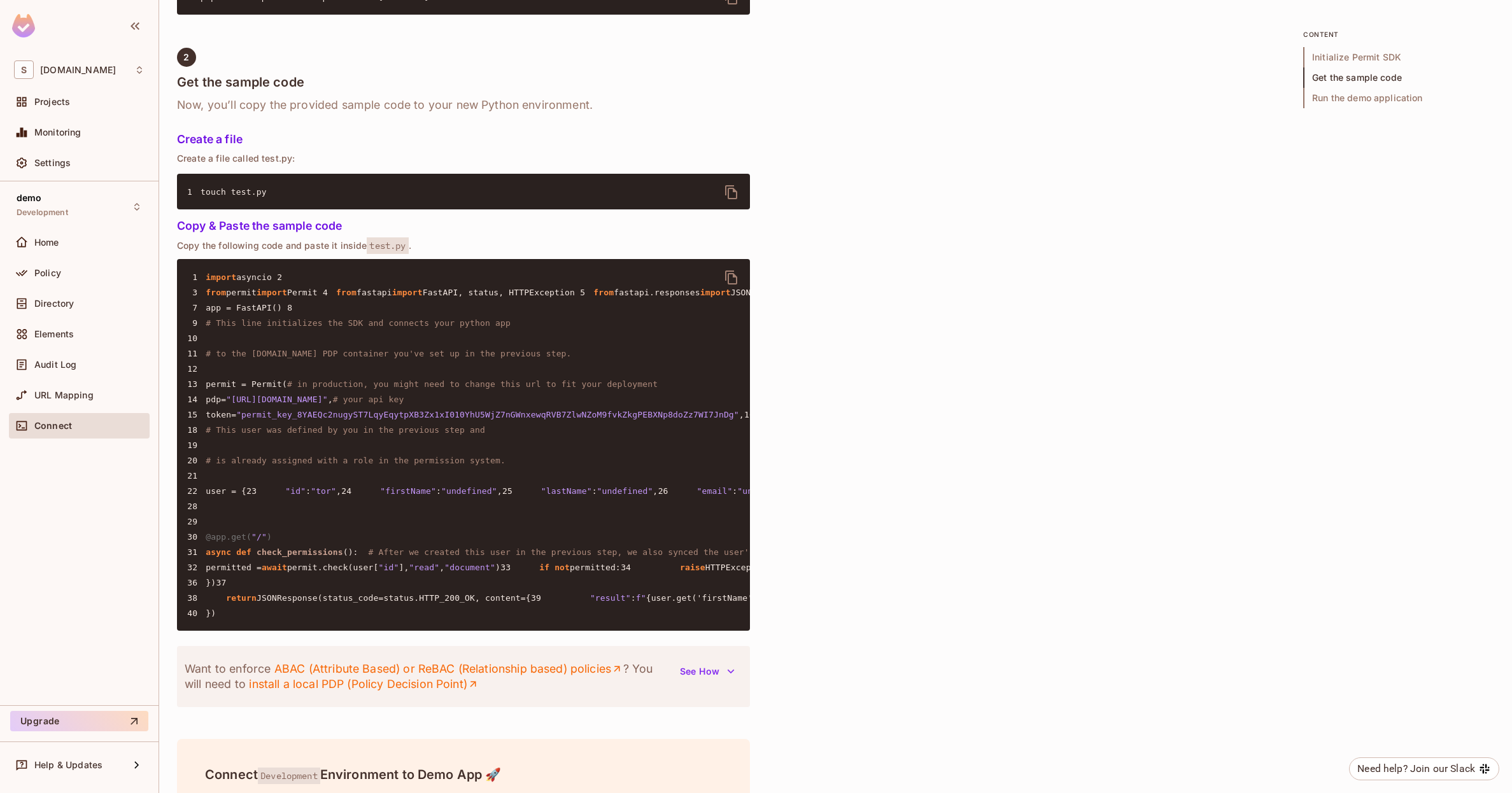
click at [262, 419] on span ""permit_key_8YAEQc2nugyST7LqyEqytpXB3Zx1xI010YhU5WjZ7nGWnxewqRVB7ZlwNZoM9fvkZkg…" at bounding box center [487, 415] width 503 height 9
copy span "permit_key_8YAEQc2nugyST7LqyEqytpXB3Zx1xI010YhU5WjZ7nGWnxewqRVB7ZlwNZoM9fvkZkgP…"
